Goal: Information Seeking & Learning: Learn about a topic

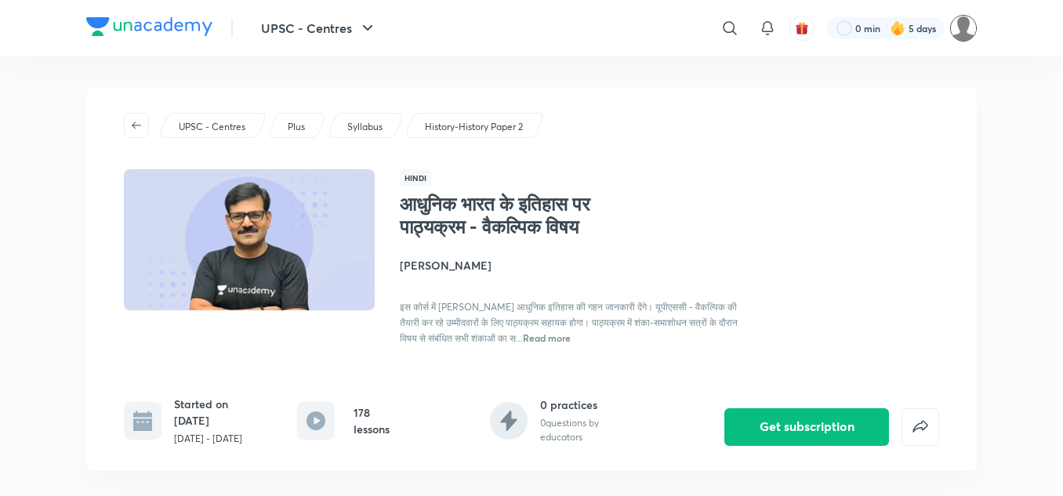
click at [964, 27] on img at bounding box center [963, 28] width 27 height 27
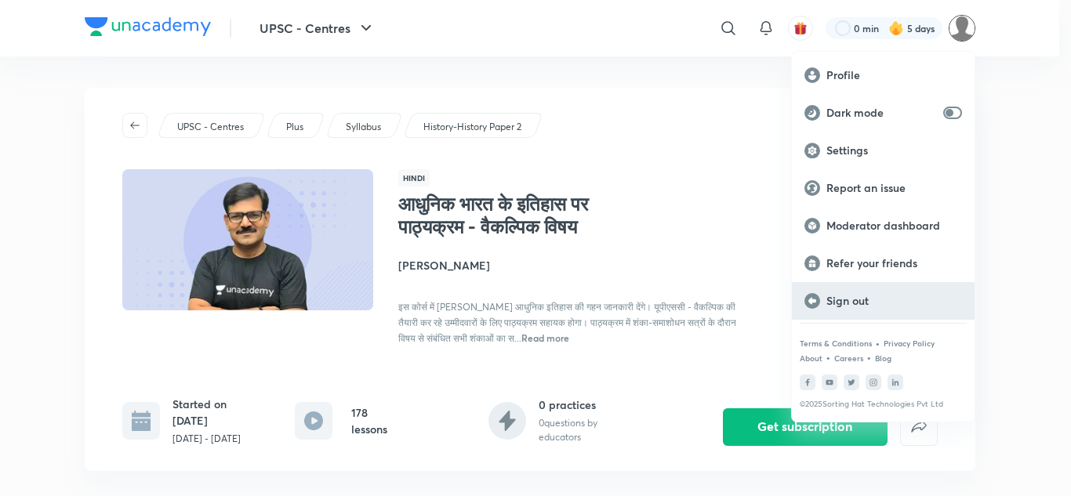
click at [859, 302] on p "Sign out" at bounding box center [894, 301] width 136 height 14
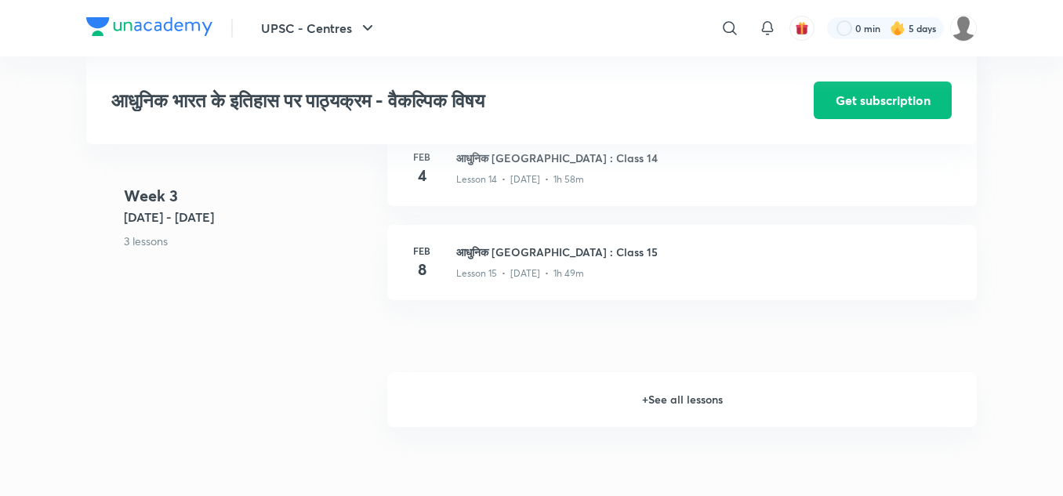
scroll to position [1976, 0]
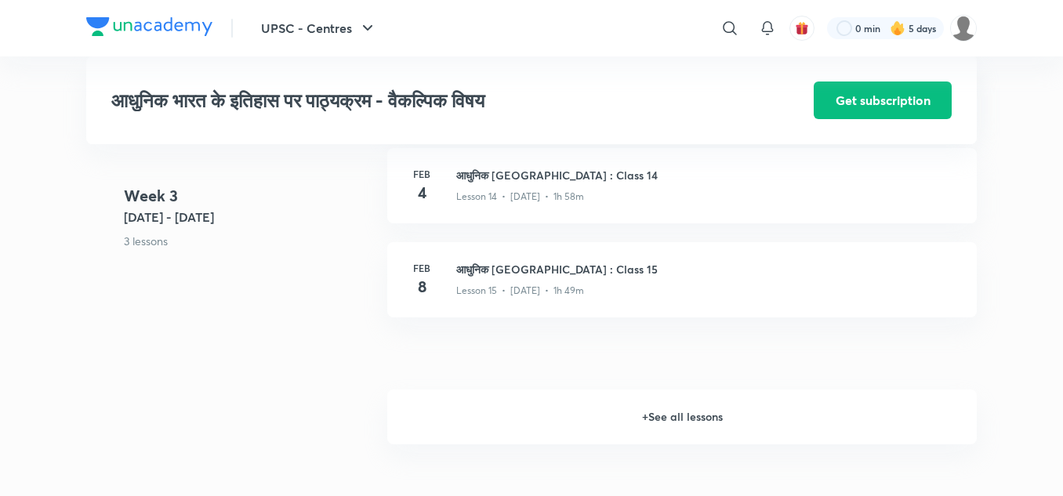
click at [673, 418] on h6 "+ See all lessons" at bounding box center [682, 417] width 590 height 55
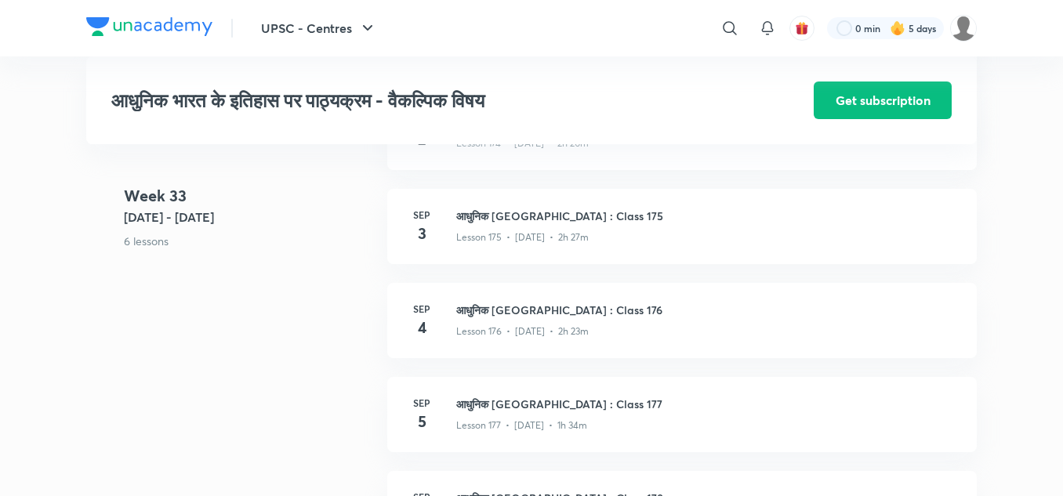
scroll to position [19666, 0]
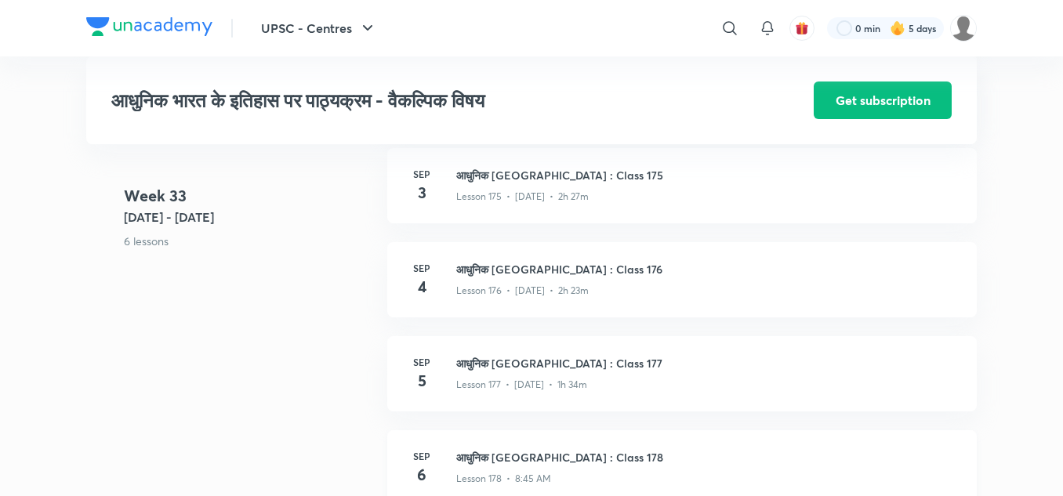
click at [507, 467] on div "Lesson 178 • 8:45 AM" at bounding box center [707, 476] width 502 height 20
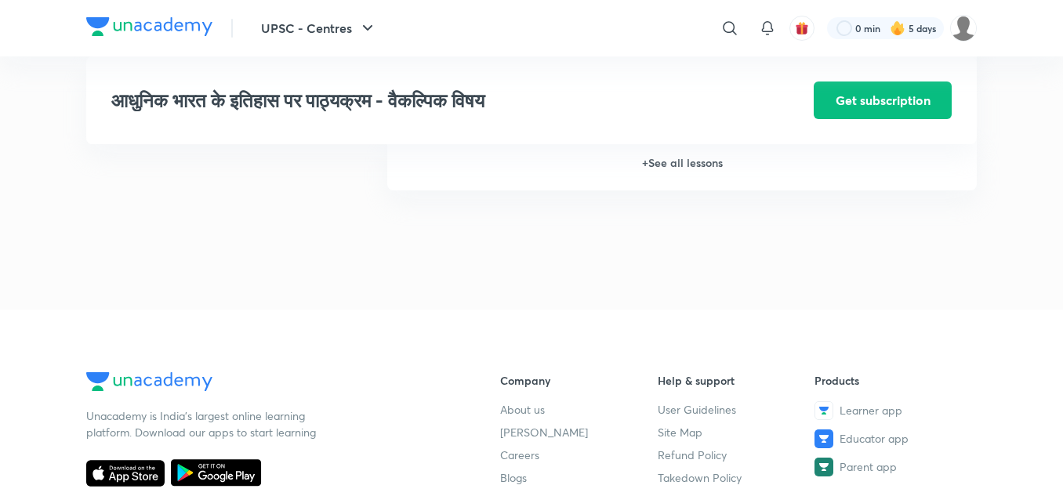
scroll to position [2227, 0]
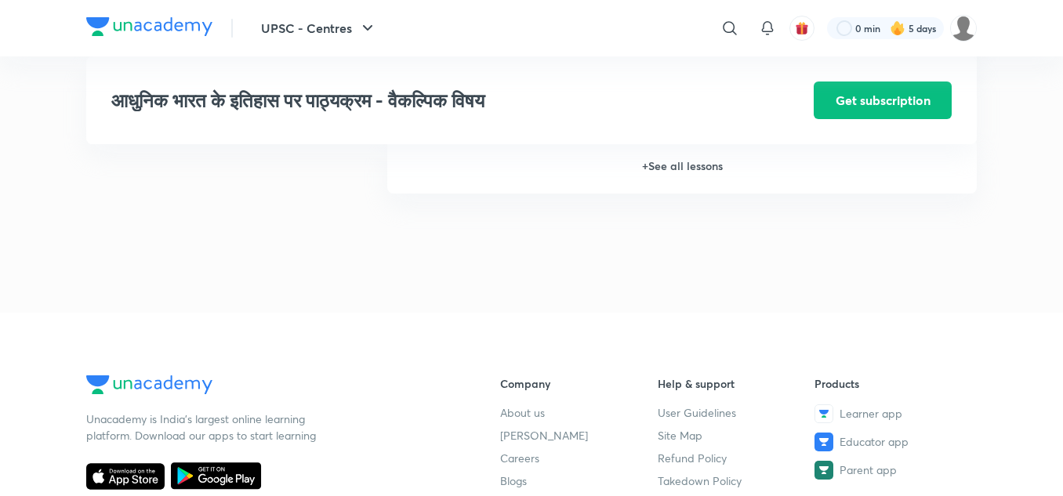
click at [690, 173] on h6 "+ See all lessons" at bounding box center [682, 166] width 590 height 55
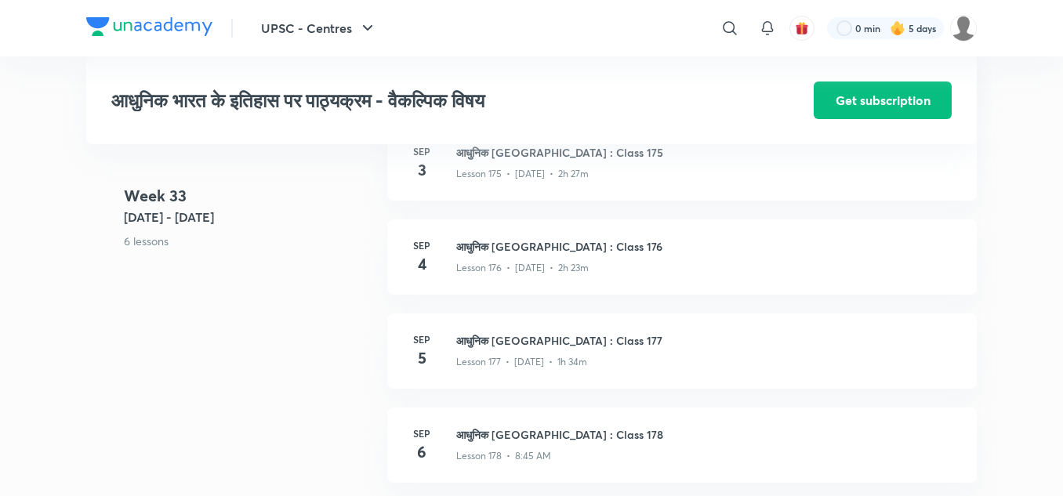
scroll to position [19760, 0]
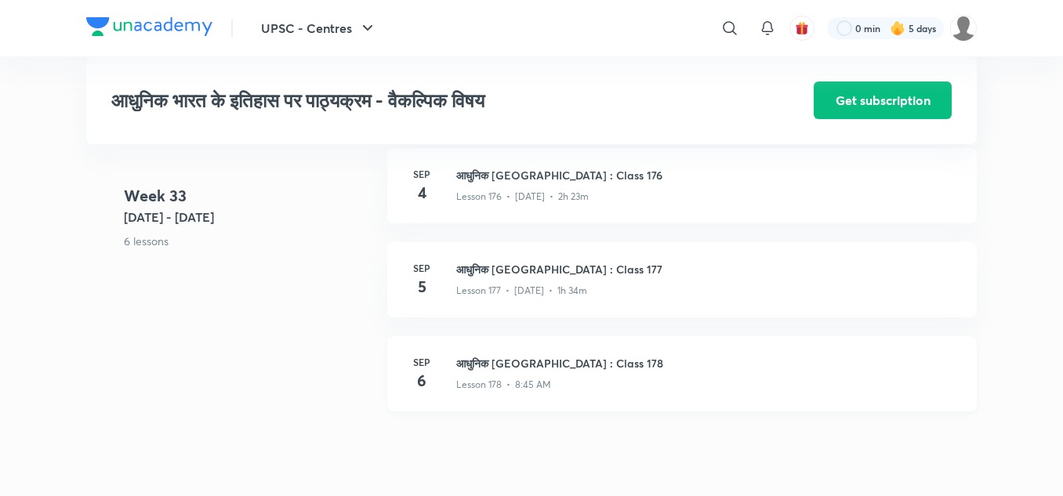
click at [522, 363] on h3 "आधुनिक भारत : Class 178" at bounding box center [707, 363] width 502 height 16
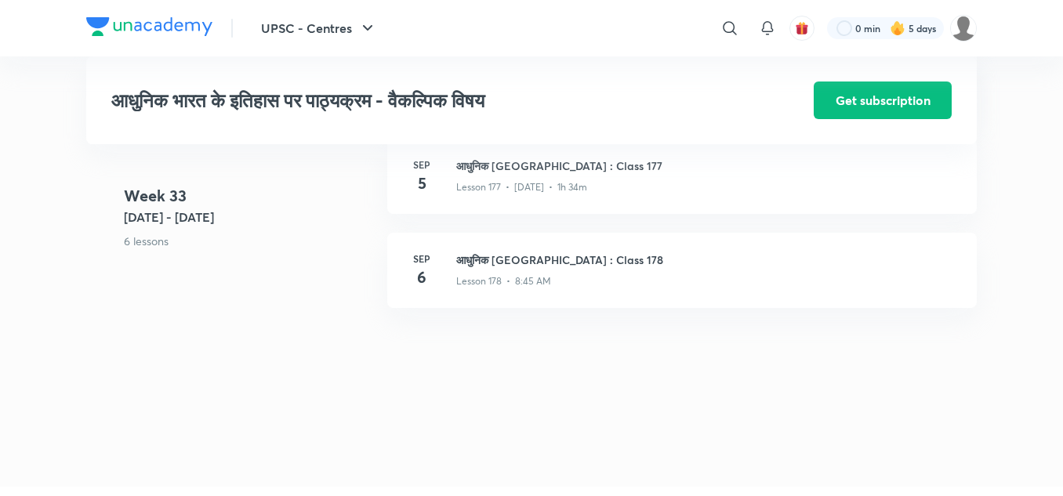
scroll to position [19865, 0]
